Goal: Task Accomplishment & Management: Manage account settings

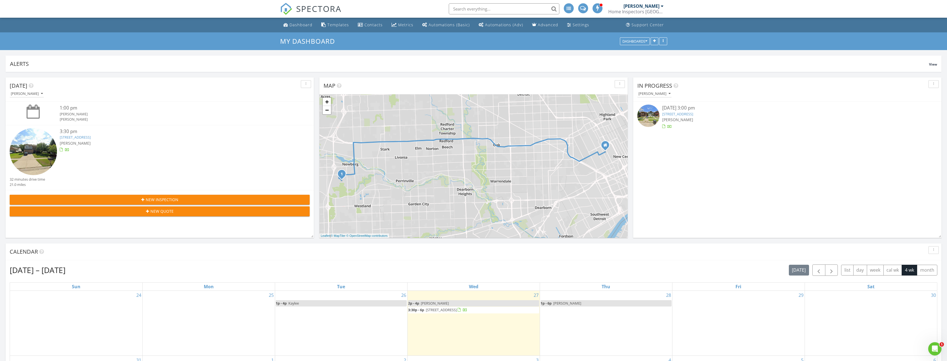
scroll to position [512, 955]
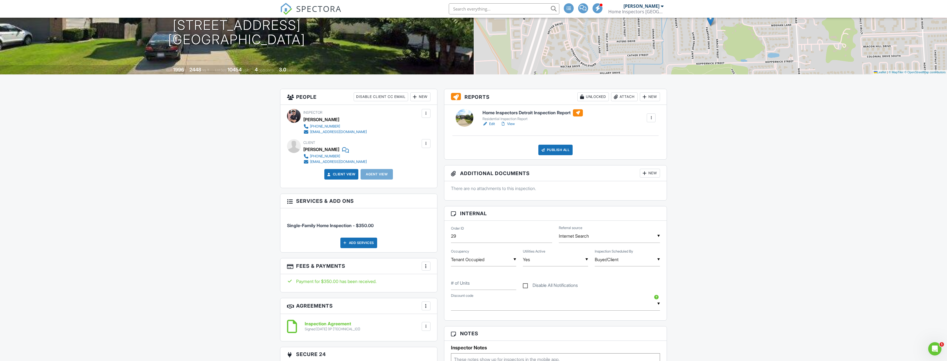
scroll to position [70, 0]
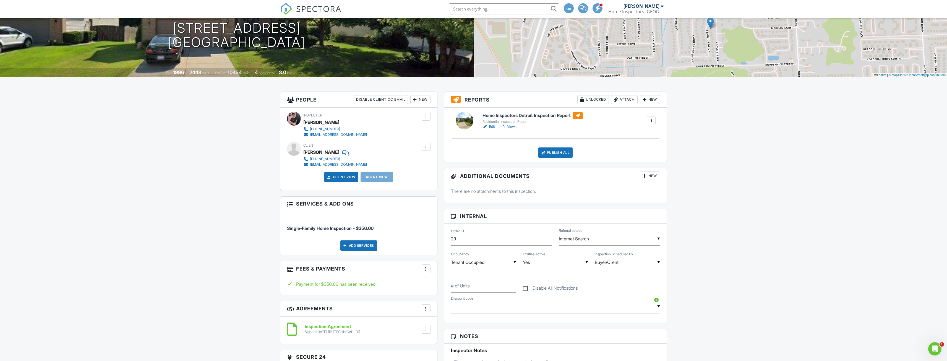
click at [508, 127] on link "View" at bounding box center [507, 127] width 14 height 6
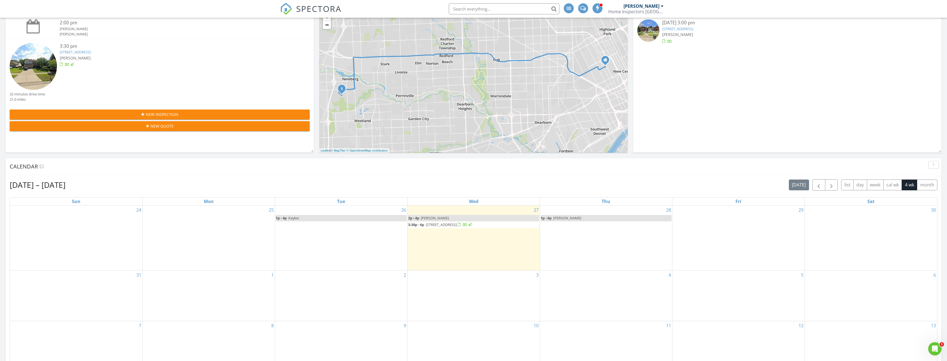
scroll to position [111, 0]
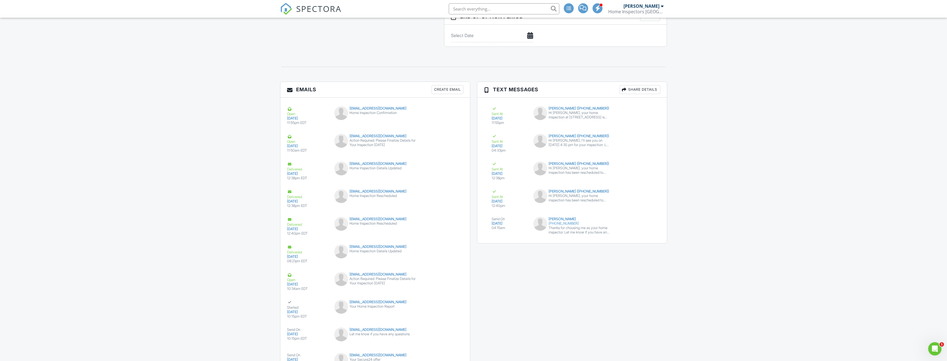
scroll to position [674, 0]
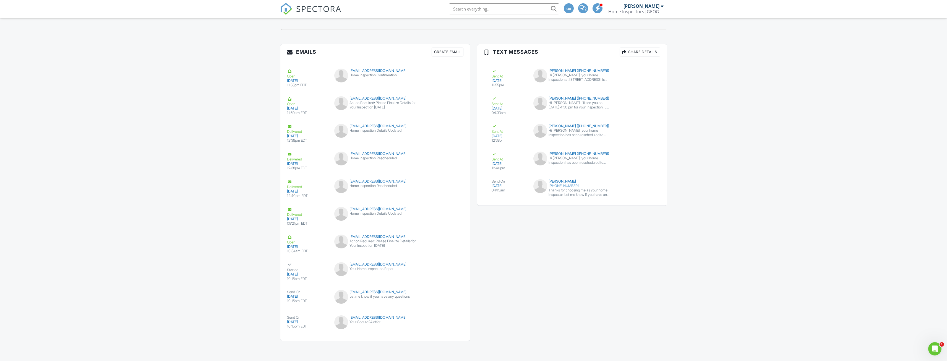
click at [402, 300] on div "tonipccrue@gmail.com Let me know if you have any questions" at bounding box center [375, 298] width 88 height 17
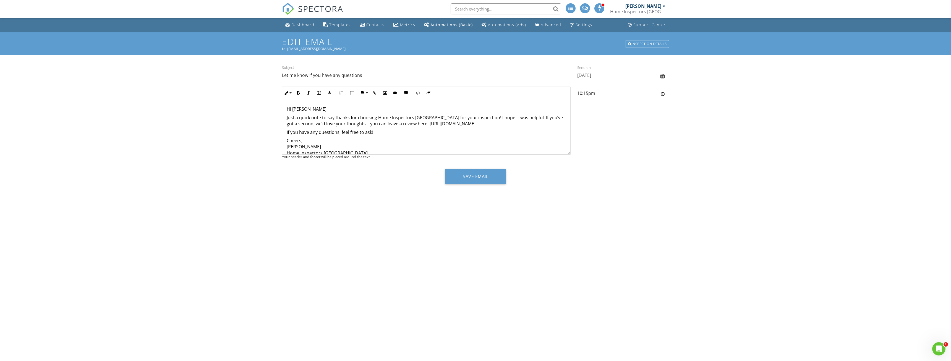
click at [300, 140] on p "Cheers, [PERSON_NAME] Home Inspectors [GEOGRAPHIC_DATA]" at bounding box center [426, 146] width 279 height 19
click at [509, 123] on p "Just a quick note to say thanks for choosing Home Inspectors [GEOGRAPHIC_DATA] …" at bounding box center [426, 120] width 279 height 12
click at [398, 143] on p "If you have any questions, feel free to ask!" at bounding box center [426, 140] width 279 height 6
click at [332, 112] on p "Hi [PERSON_NAME]," at bounding box center [426, 109] width 279 height 6
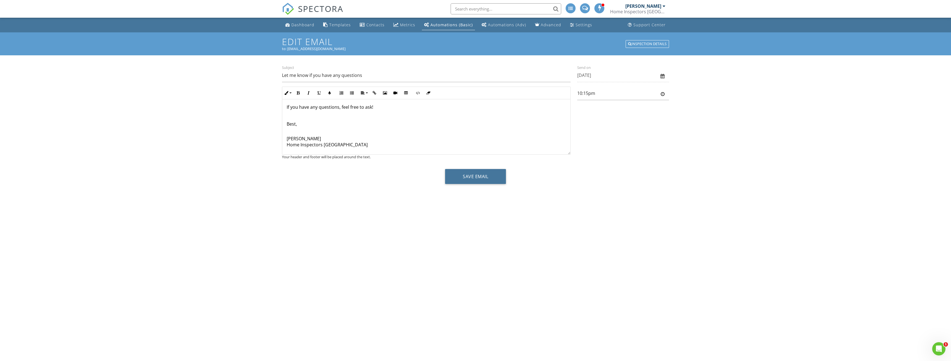
click at [463, 179] on button "Save Email" at bounding box center [475, 176] width 61 height 15
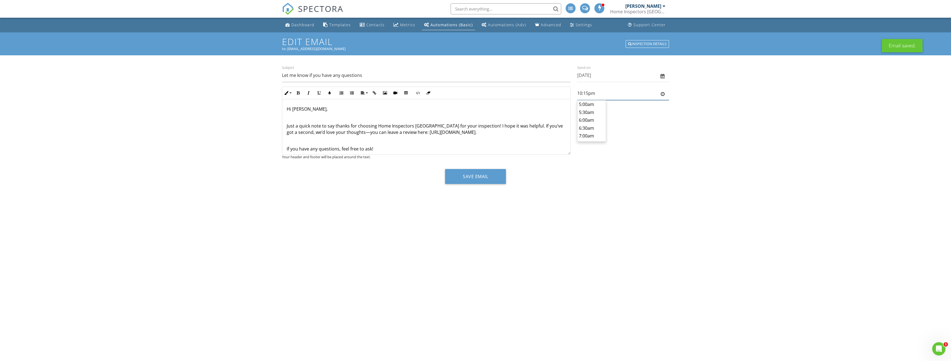
click at [612, 92] on input "10:15pm" at bounding box center [623, 94] width 92 height 14
type input "8:00pm"
click at [595, 122] on body "SPECTORA Milo Birk Home Inspectors Detroit Role: Inspector Change Role Dashboar…" at bounding box center [475, 178] width 951 height 357
click at [508, 176] on div "Save Email" at bounding box center [475, 178] width 387 height 19
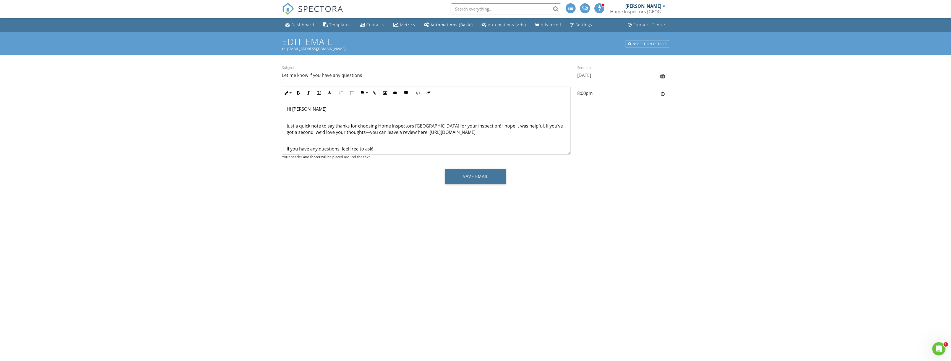
click at [503, 176] on button "Save Email" at bounding box center [475, 176] width 61 height 15
click at [499, 173] on button "Save Email" at bounding box center [475, 176] width 61 height 15
click at [640, 51] on div "to: tonipccrue@gmail.com" at bounding box center [475, 48] width 387 height 4
click at [640, 44] on div "Inspection Details" at bounding box center [647, 44] width 43 height 8
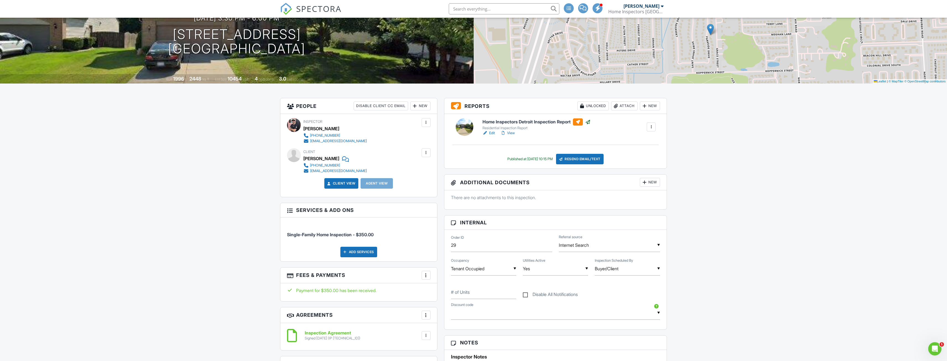
scroll to position [55, 0]
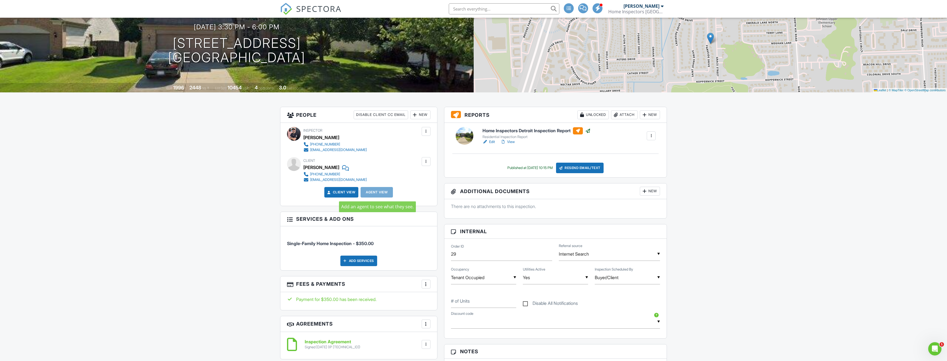
click at [357, 190] on div "Client View" at bounding box center [341, 192] width 34 height 11
click at [348, 194] on link "Client View" at bounding box center [340, 192] width 29 height 6
